Goal: Transaction & Acquisition: Purchase product/service

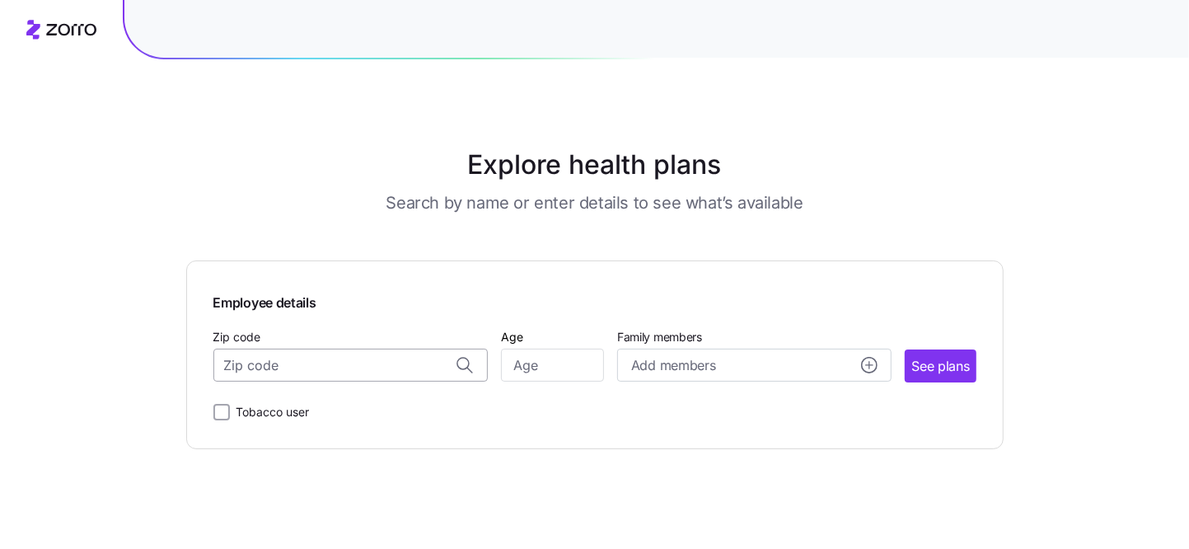
click at [264, 381] on input "Zip code" at bounding box center [350, 364] width 274 height 33
type input "27617"
type input "58"
click at [961, 376] on span "See plans" at bounding box center [940, 366] width 58 height 21
click at [263, 381] on input "Zip code" at bounding box center [350, 364] width 274 height 33
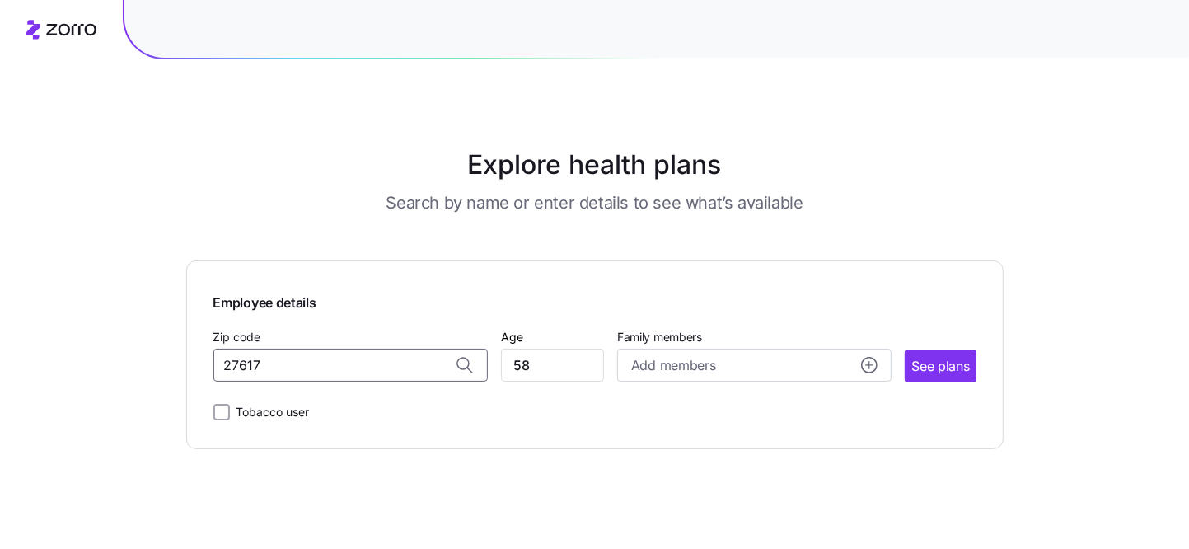
type input "27617"
click at [279, 381] on input "Zip code" at bounding box center [350, 364] width 274 height 33
click at [264, 465] on span "27617, [GEOGRAPHIC_DATA], [GEOGRAPHIC_DATA]" at bounding box center [347, 454] width 231 height 21
type input "27617, [GEOGRAPHIC_DATA], [GEOGRAPHIC_DATA]"
click at [969, 376] on span "See plans" at bounding box center [940, 366] width 58 height 21
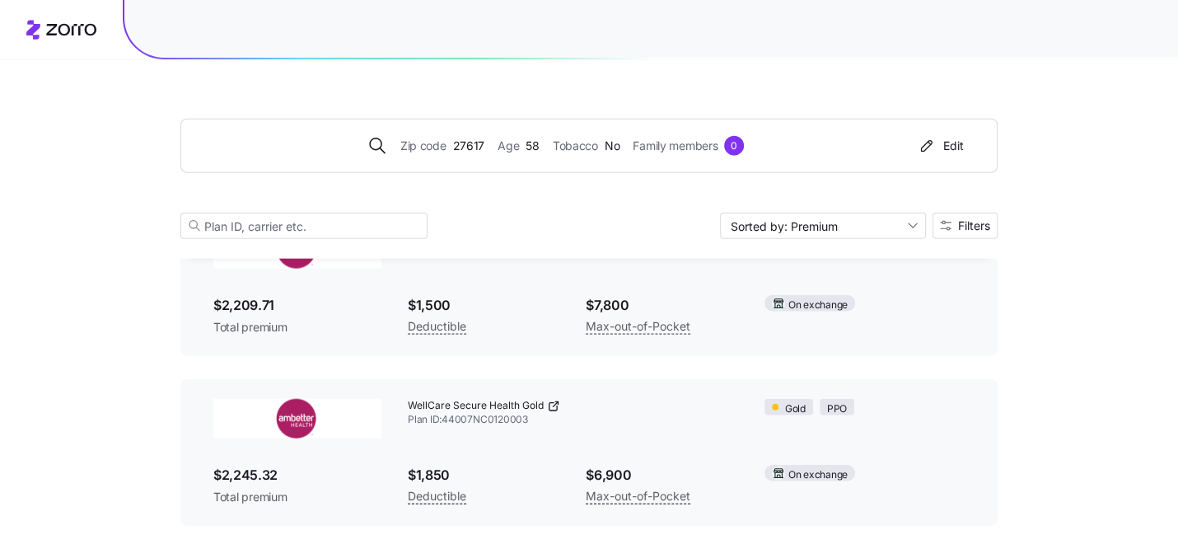
scroll to position [13989, 0]
